Goal: Task Accomplishment & Management: Complete application form

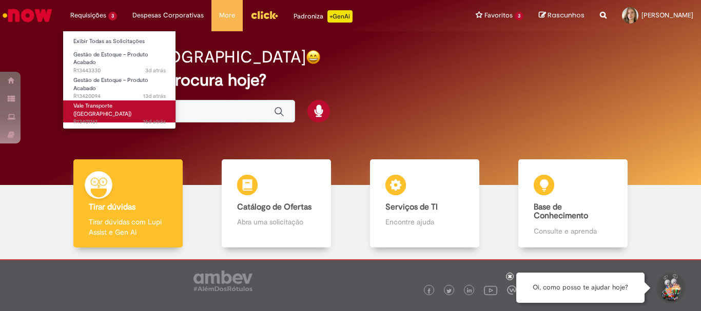
click at [91, 107] on span "Vale Transporte ([GEOGRAPHIC_DATA])" at bounding box center [102, 110] width 58 height 16
click at [96, 107] on span "Vale Transporte ([GEOGRAPHIC_DATA])" at bounding box center [102, 110] width 58 height 16
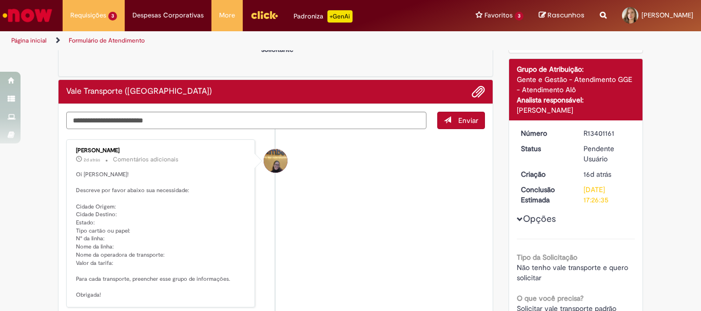
scroll to position [103, 0]
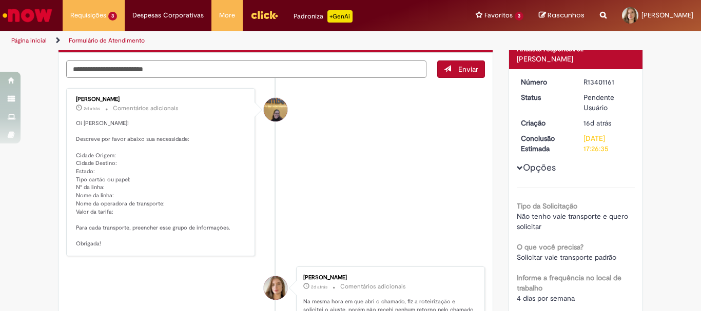
click at [125, 74] on textarea "Digite sua mensagem aqui..." at bounding box center [246, 69] width 360 height 17
type textarea "*"
type textarea "**********"
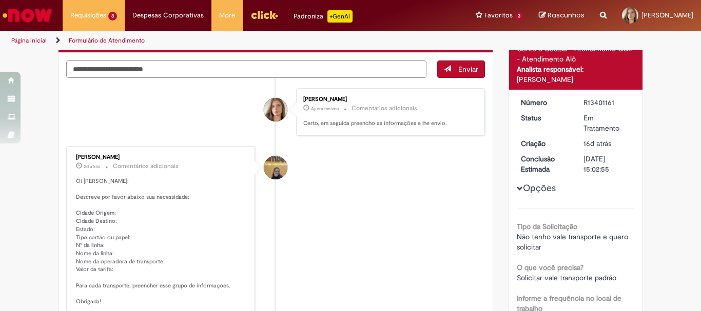
scroll to position [133, 0]
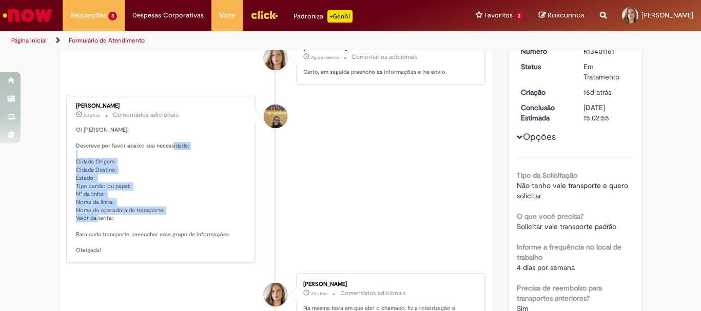
drag, startPoint x: 72, startPoint y: 162, endPoint x: 113, endPoint y: 219, distance: 70.2
click at [113, 219] on p "Oi [PERSON_NAME]! Descreve por favor abaixo sua necessidade: Cidade Origem: Cid…" at bounding box center [161, 190] width 171 height 129
copy p "Cidade Origem: Cidade Destino: Estado: Tipo cartão ou papel: N° da linha: Nome …"
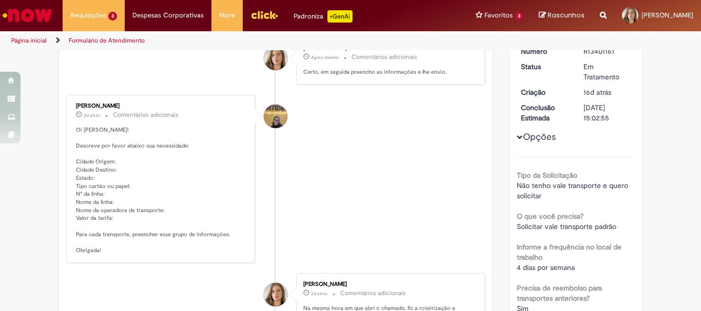
click at [321, 148] on li "[PERSON_NAME] 2d atrás 2 dias atrás Comentários adicionais Oi [PERSON_NAME]! De…" at bounding box center [275, 179] width 419 height 168
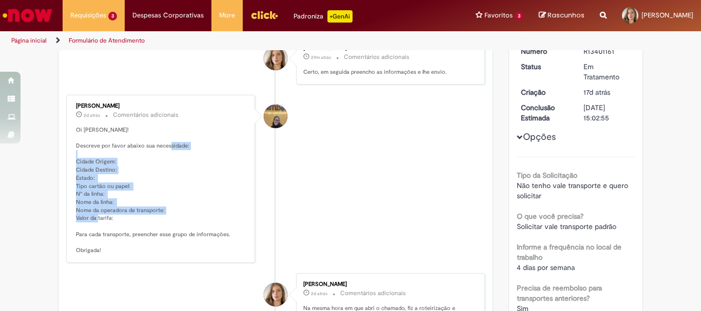
drag, startPoint x: 73, startPoint y: 156, endPoint x: 133, endPoint y: 221, distance: 87.5
click at [133, 221] on p "Oi [PERSON_NAME]! Descreve por favor abaixo sua necessidade: Cidade Origem: Cid…" at bounding box center [161, 190] width 171 height 129
click at [132, 222] on p "Oi [PERSON_NAME]! Descreve por favor abaixo sua necessidade: Cidade Origem: Cid…" at bounding box center [161, 190] width 171 height 129
click at [125, 221] on p "Oi [PERSON_NAME]! Descreve por favor abaixo sua necessidade: Cidade Origem: Cid…" at bounding box center [161, 190] width 171 height 129
drag, startPoint x: 119, startPoint y: 215, endPoint x: 64, endPoint y: 162, distance: 76.6
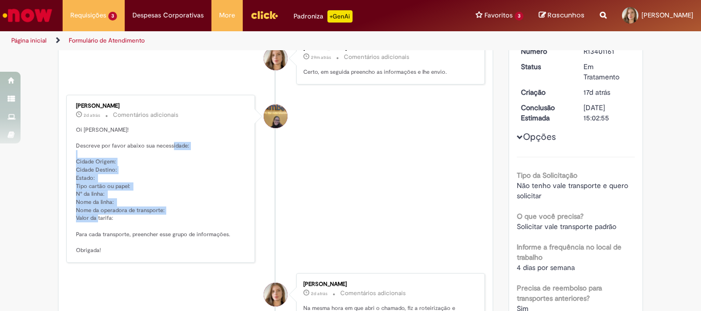
click at [66, 162] on div "[PERSON_NAME] 2d atrás 2 dias atrás Comentários adicionais Oi [PERSON_NAME]! De…" at bounding box center [160, 179] width 189 height 168
copy p "Cidade Origem: Cidade Destino: Estado: Tipo cartão ou papel: N° da linha: Nome …"
